Goal: Information Seeking & Learning: Learn about a topic

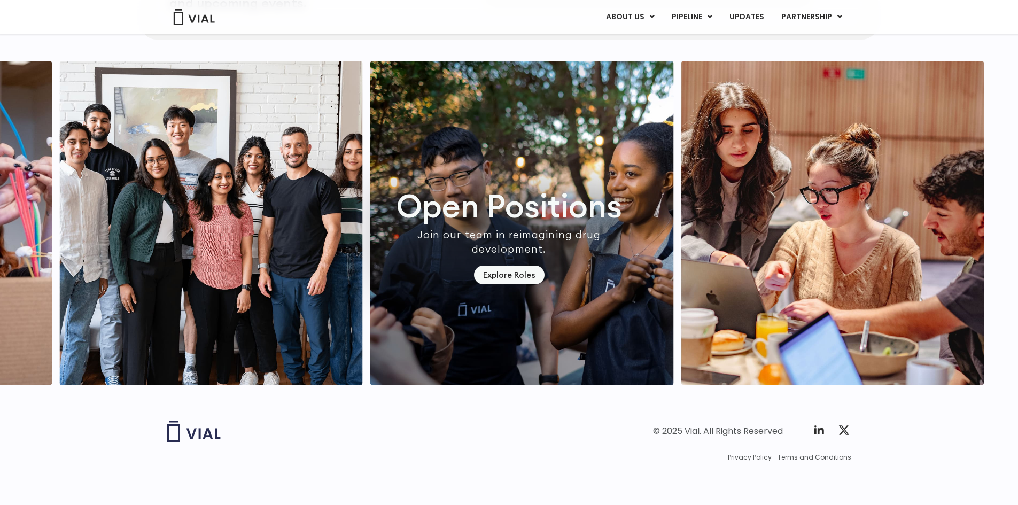
scroll to position [2896, 0]
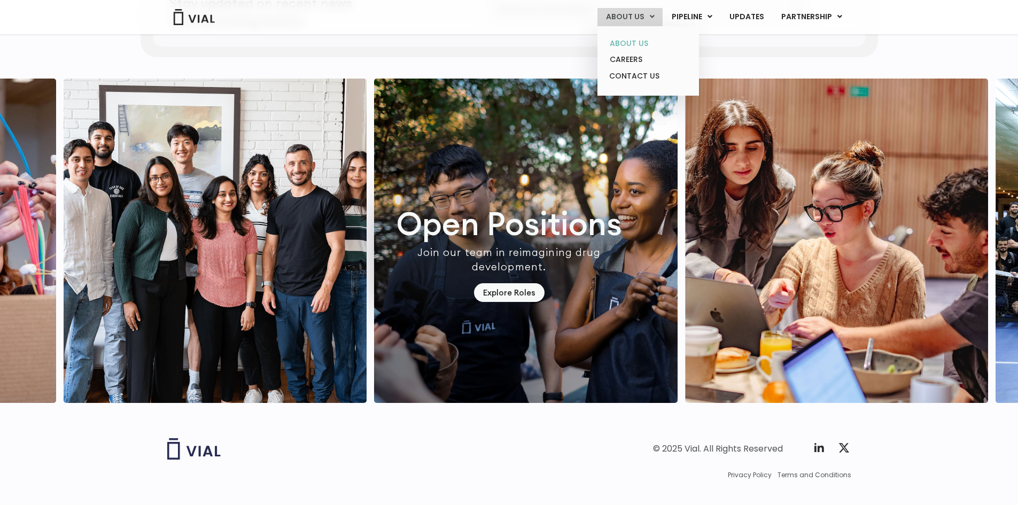
click at [627, 41] on link "ABOUT US" at bounding box center [648, 43] width 94 height 17
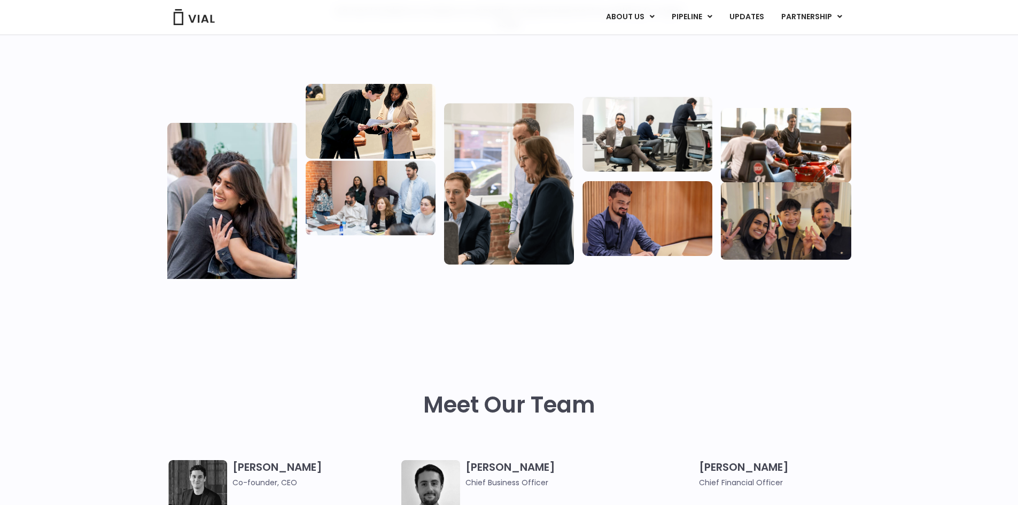
scroll to position [139, 0]
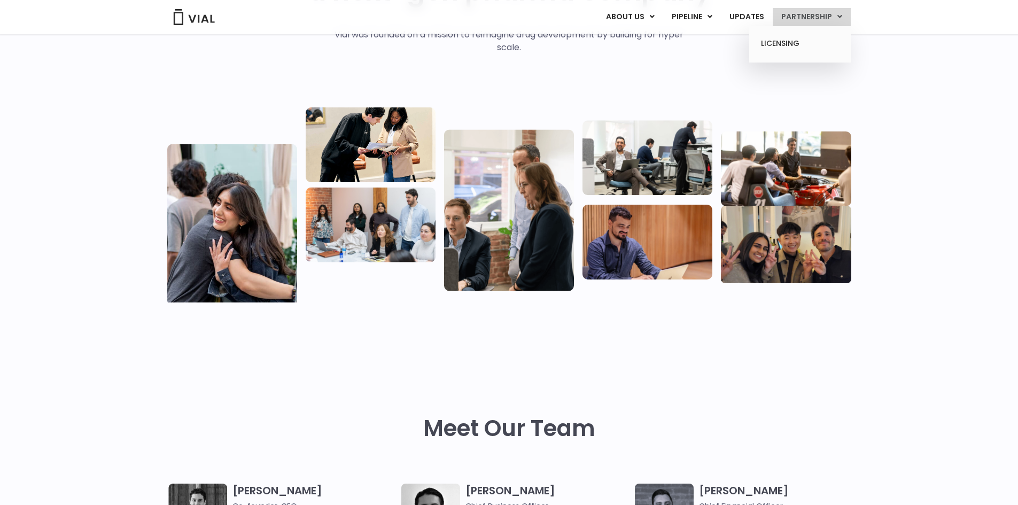
click at [767, 59] on ul "LICENSING" at bounding box center [800, 44] width 102 height 37
click at [767, 55] on ul "LICENSING" at bounding box center [800, 44] width 102 height 37
click at [766, 48] on link "LICENSING" at bounding box center [800, 43] width 94 height 17
